Goal: Task Accomplishment & Management: Use online tool/utility

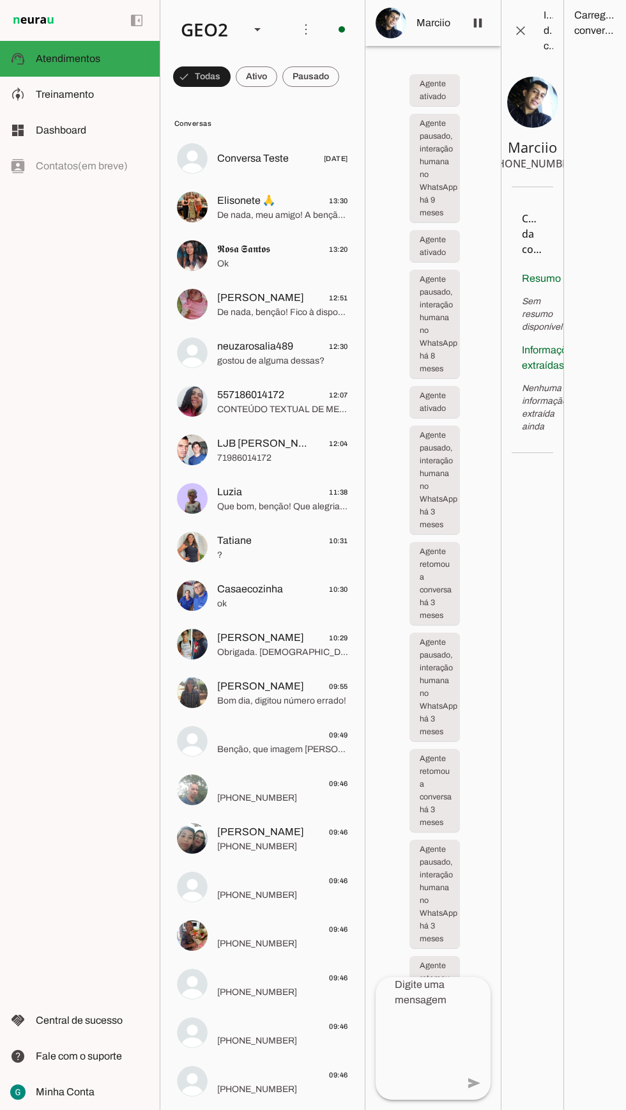
click at [231, 73] on span at bounding box center [202, 76] width 58 height 31
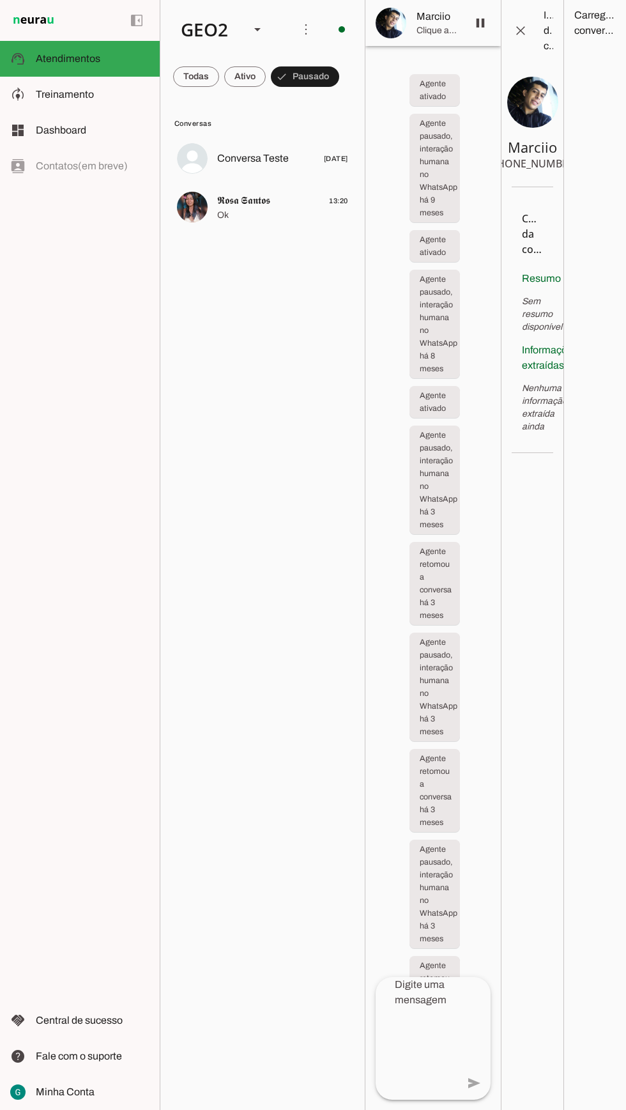
click at [298, 21] on span at bounding box center [306, 29] width 31 height 31
click at [0, 0] on slot "Ativar chats em massa" at bounding box center [0, 0] width 0 height 0
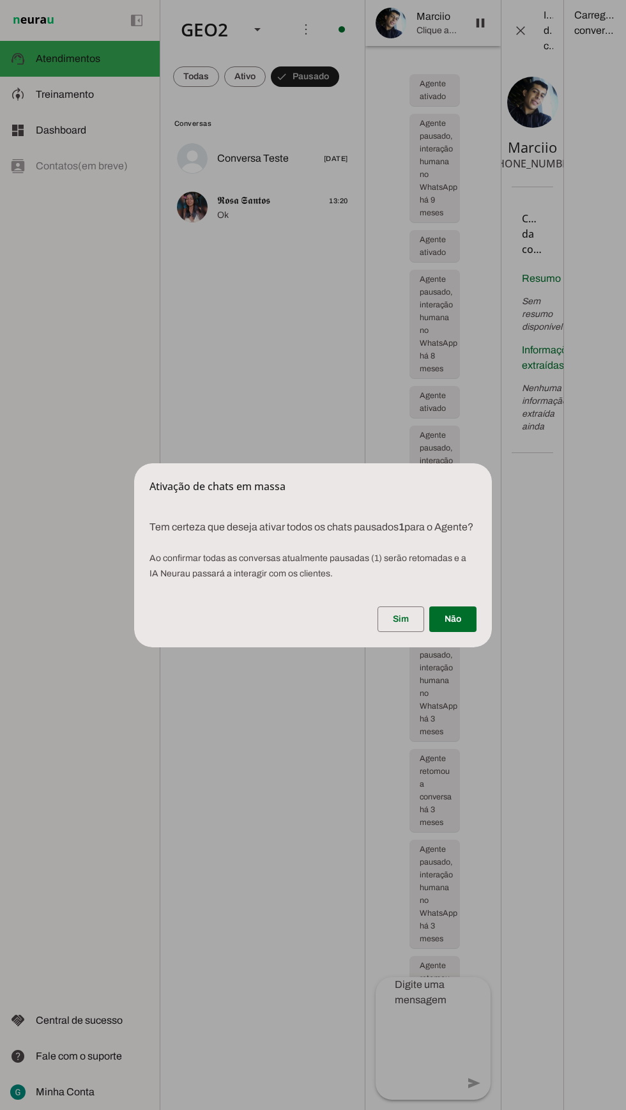
click at [378, 626] on span at bounding box center [401, 619] width 47 height 31
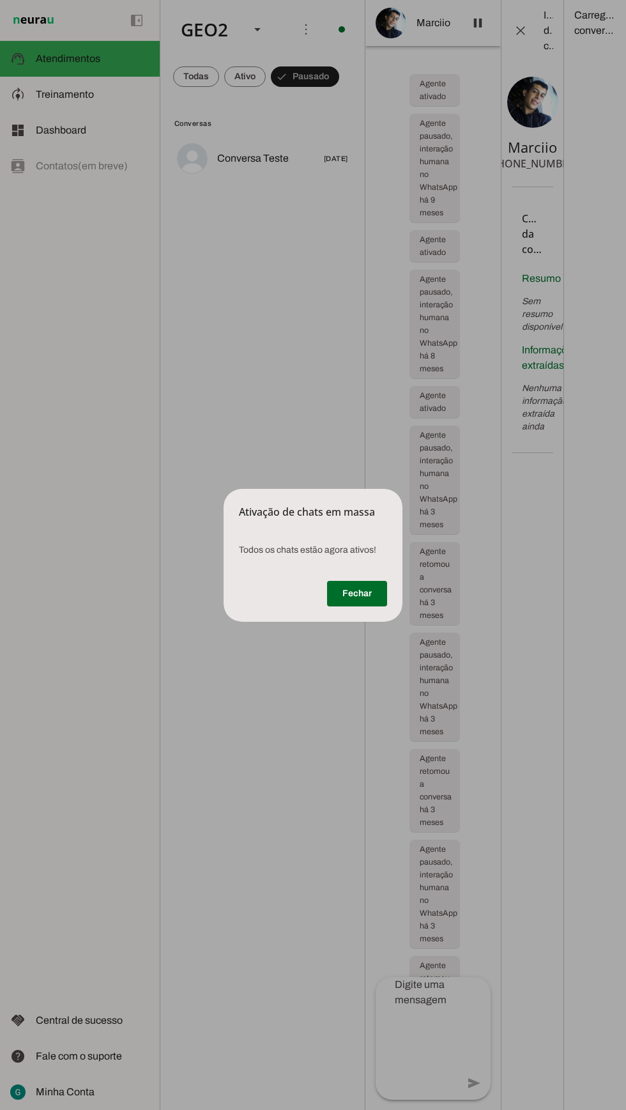
click at [358, 594] on span at bounding box center [357, 593] width 60 height 31
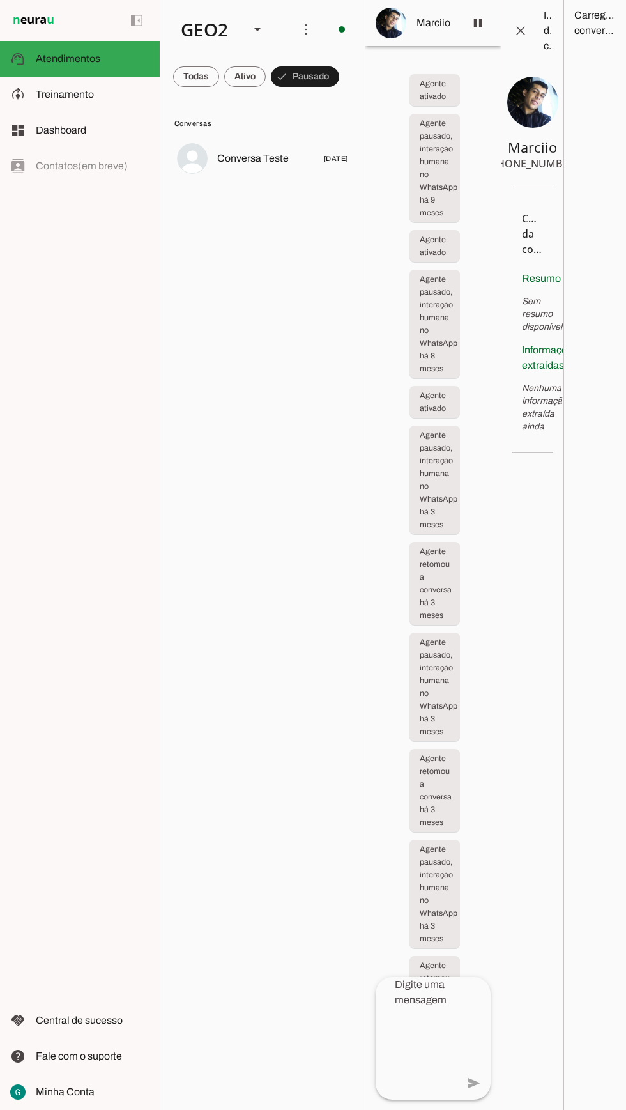
click at [217, 29] on div "GEO2" at bounding box center [205, 29] width 69 height 43
click at [351, 74] on slot at bounding box center [392, 81] width 82 height 15
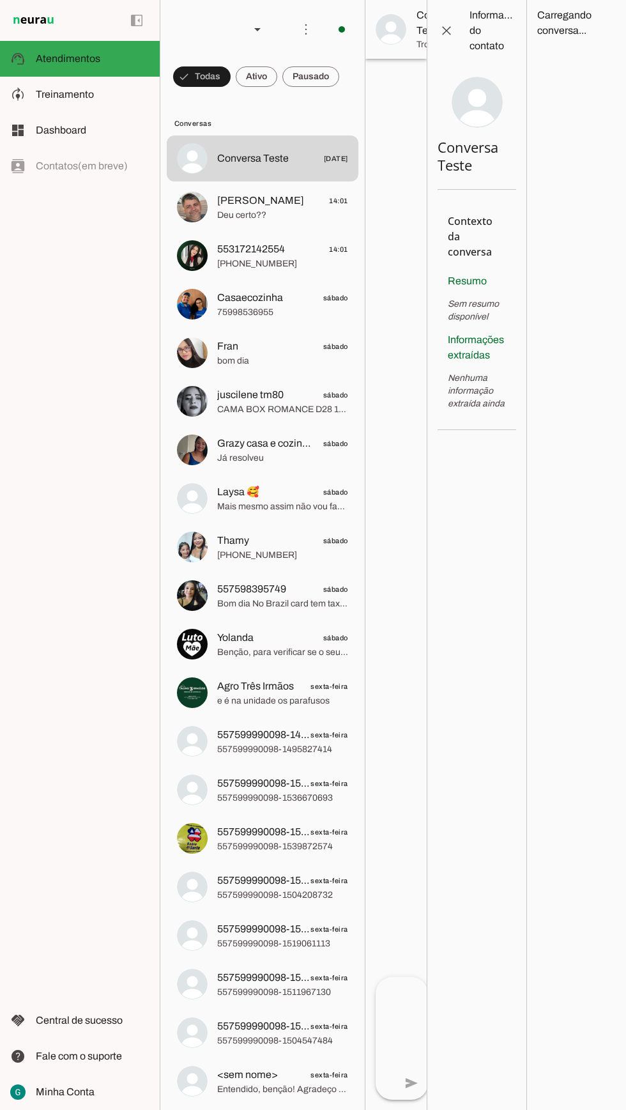
click at [231, 71] on span at bounding box center [202, 76] width 58 height 31
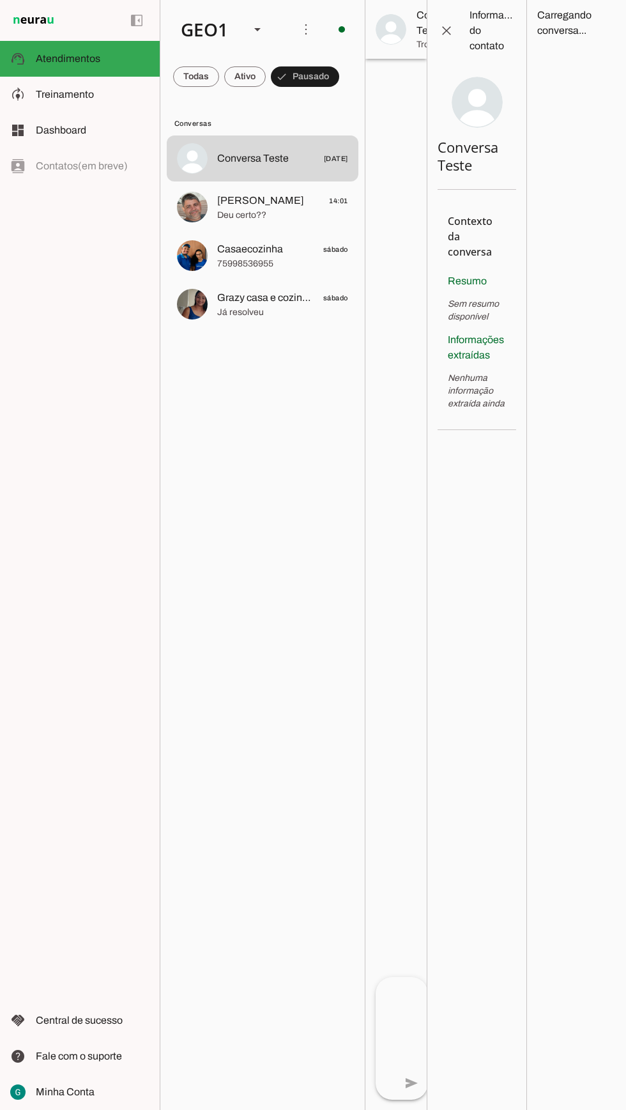
click at [195, 79] on span at bounding box center [196, 76] width 46 height 31
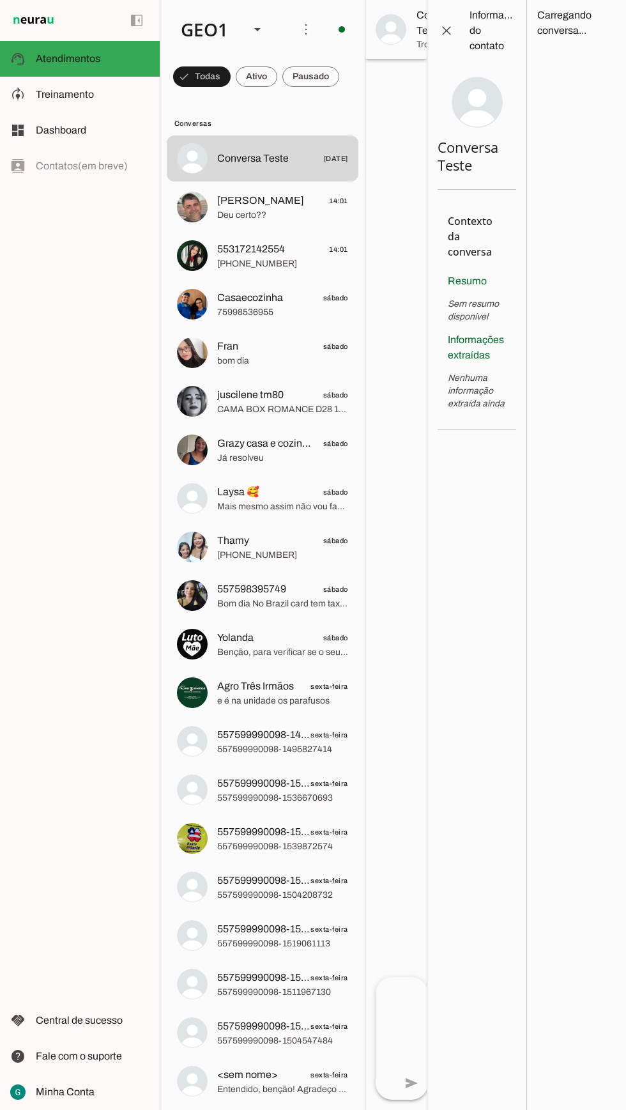
click at [99, 88] on slot at bounding box center [93, 94] width 114 height 15
